Goal: Find specific page/section: Find specific page/section

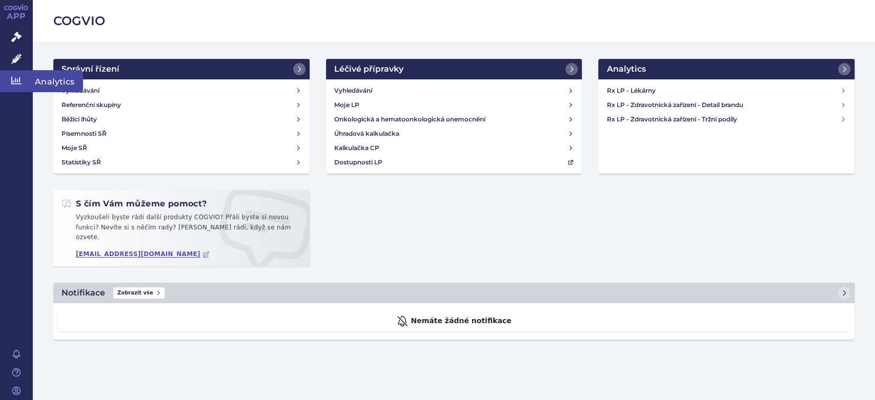
click at [11, 80] on icon at bounding box center [16, 81] width 10 height 8
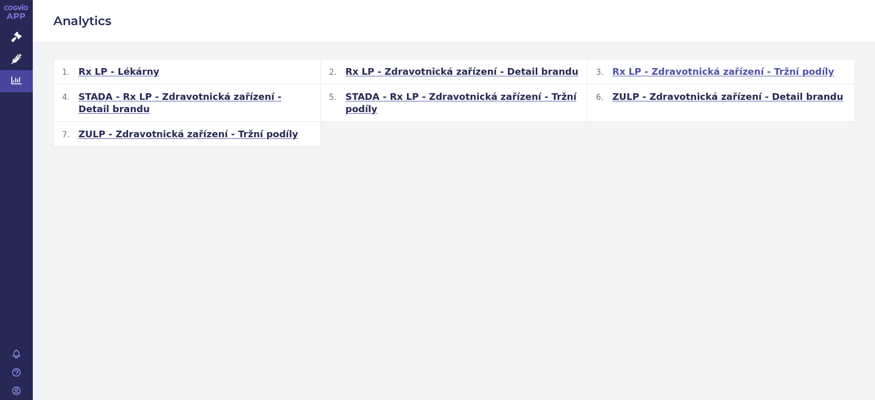
click at [709, 71] on span "Rx LP - Zdravotnická zařízení - Tržní podíly" at bounding box center [723, 72] width 222 height 12
